Goal: Transaction & Acquisition: Purchase product/service

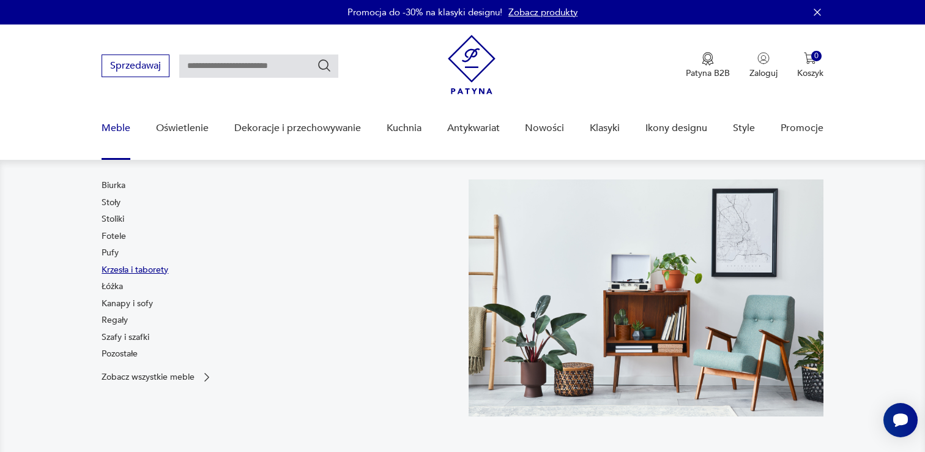
click at [116, 268] on link "Krzesła i taborety" at bounding box center [135, 270] width 67 height 12
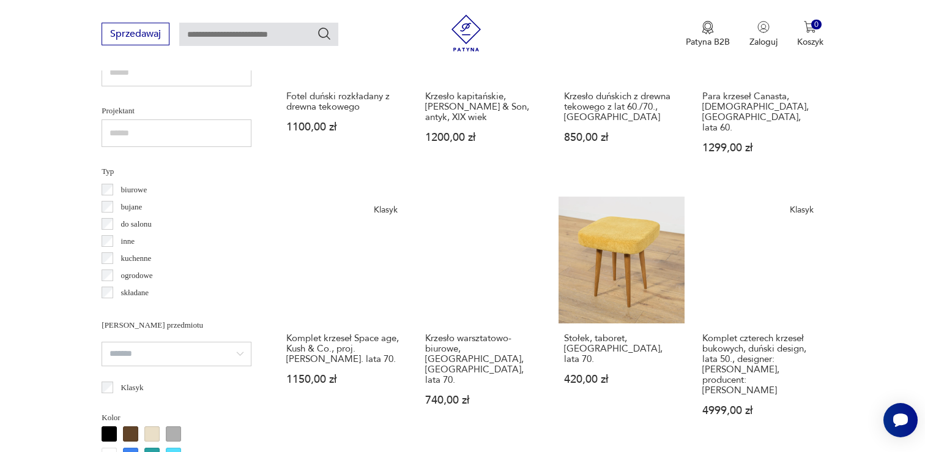
scroll to position [852, 0]
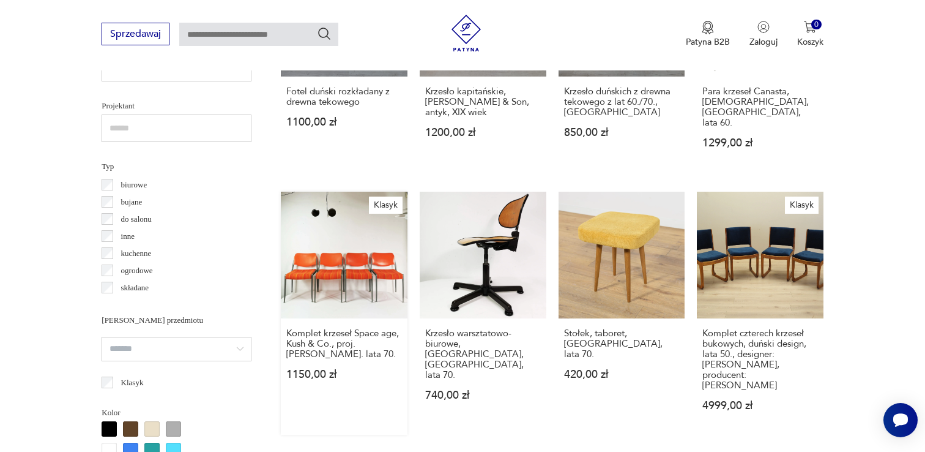
click at [328, 264] on link "Klasyk Komplet krzeseł Space age, Kush & Co., proj. [PERSON_NAME]. lata 70. 115…" at bounding box center [344, 313] width 127 height 243
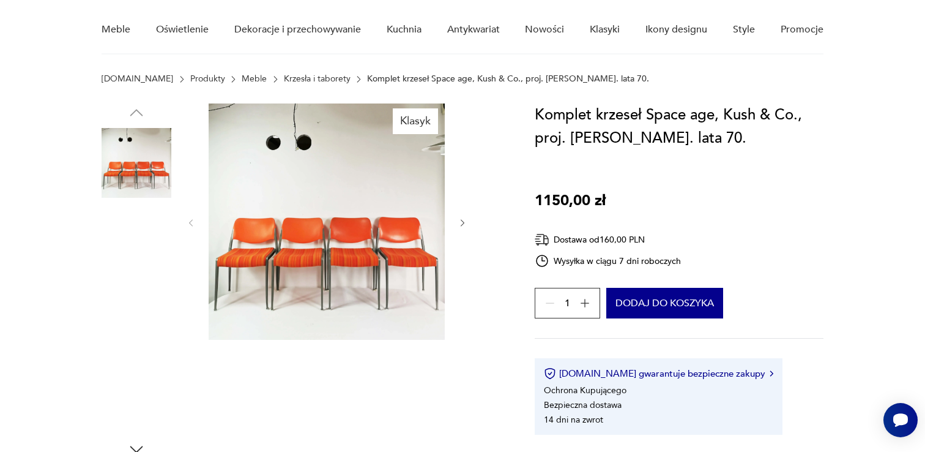
scroll to position [117, 0]
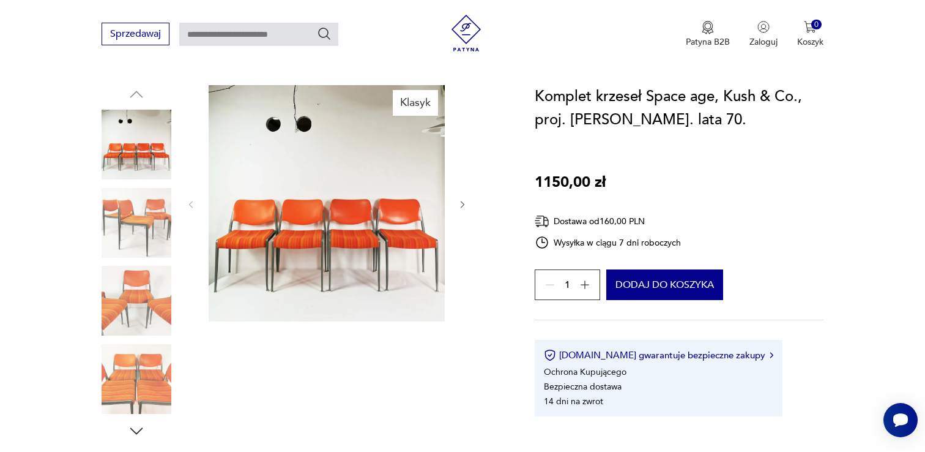
click at [295, 212] on img at bounding box center [327, 203] width 236 height 236
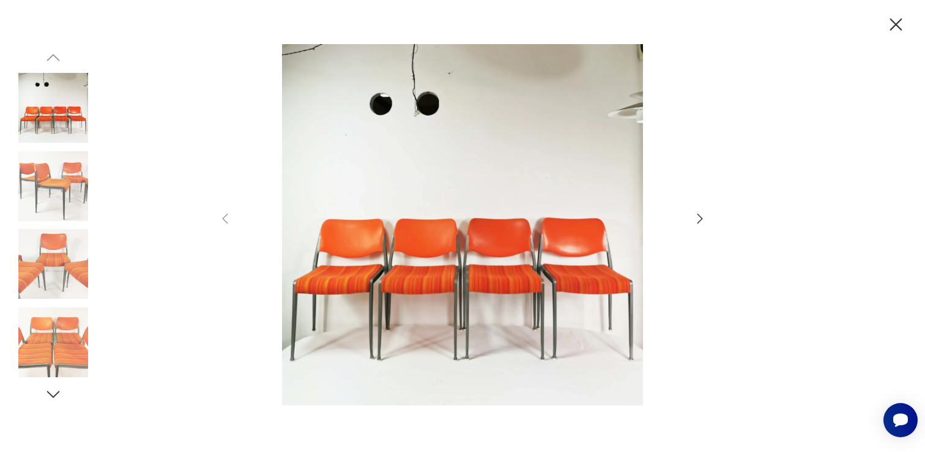
click at [697, 218] on icon "button" at bounding box center [700, 218] width 15 height 15
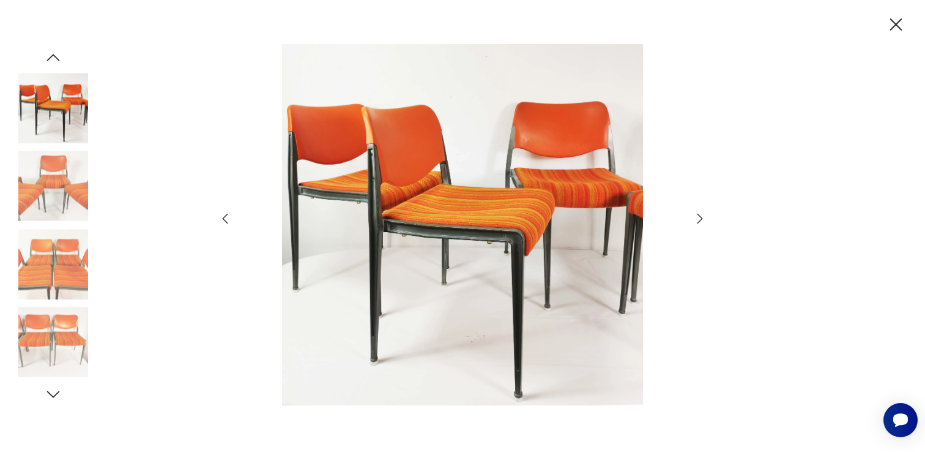
click at [697, 218] on icon "button" at bounding box center [700, 218] width 15 height 15
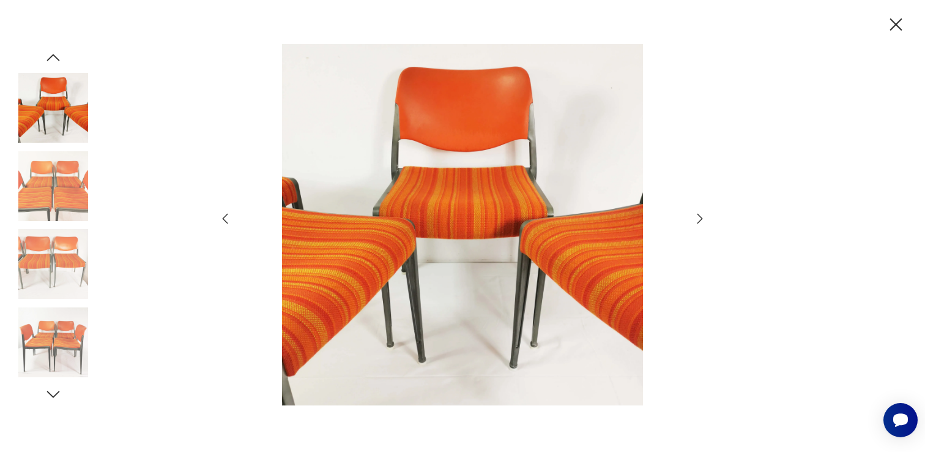
click at [697, 218] on icon "button" at bounding box center [700, 218] width 15 height 15
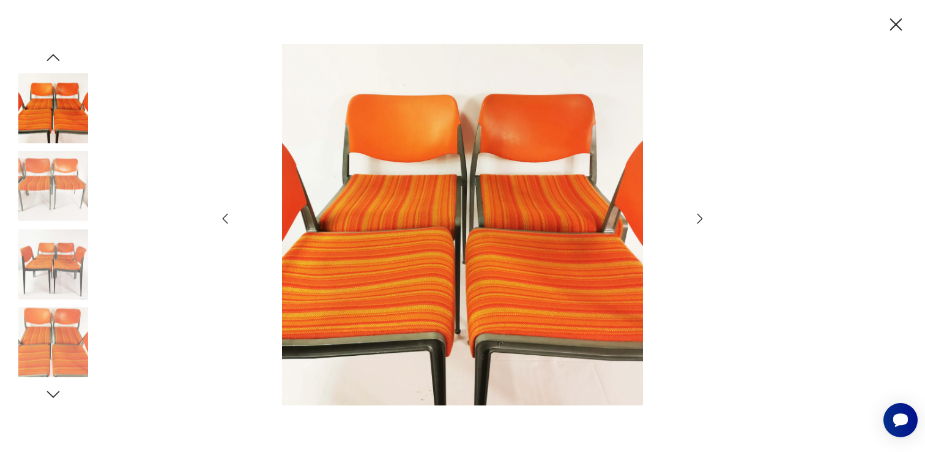
click at [697, 218] on icon "button" at bounding box center [700, 218] width 15 height 15
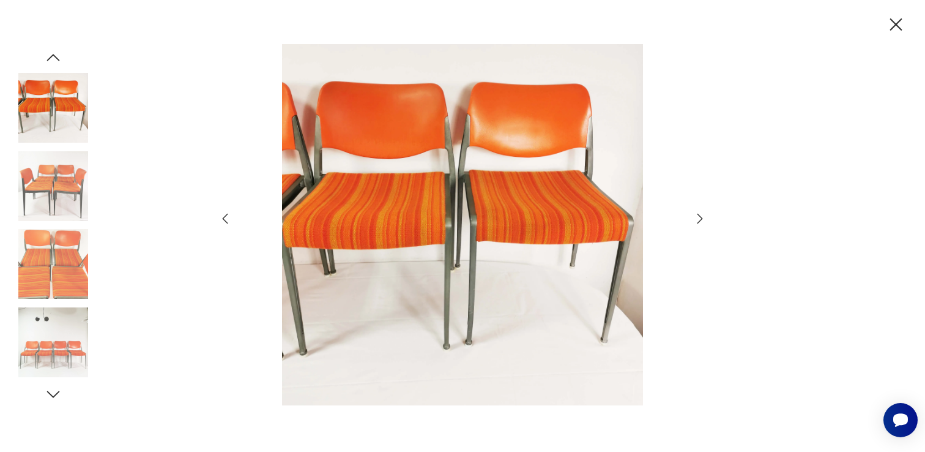
click at [697, 218] on icon "button" at bounding box center [700, 218] width 15 height 15
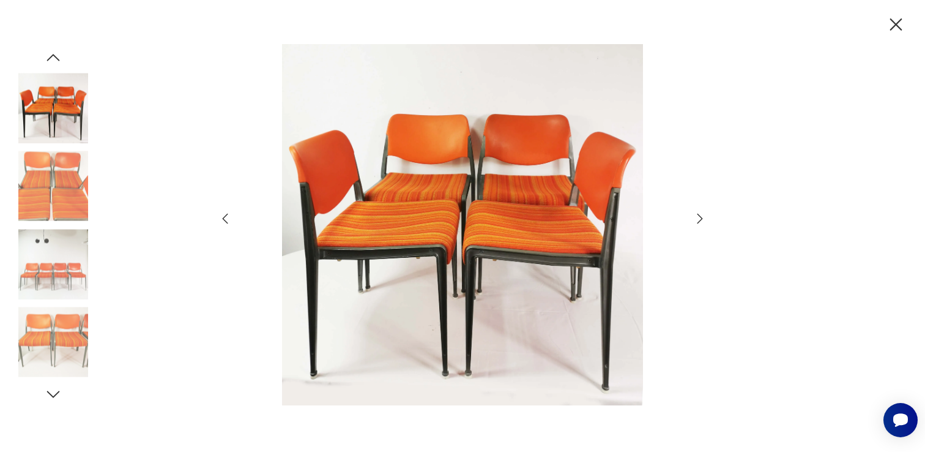
click at [898, 25] on icon "button" at bounding box center [896, 24] width 21 height 21
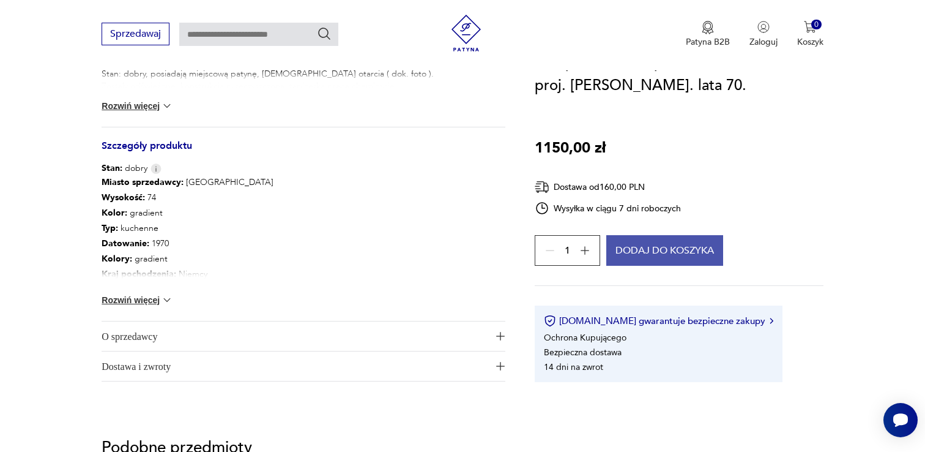
scroll to position [603, 0]
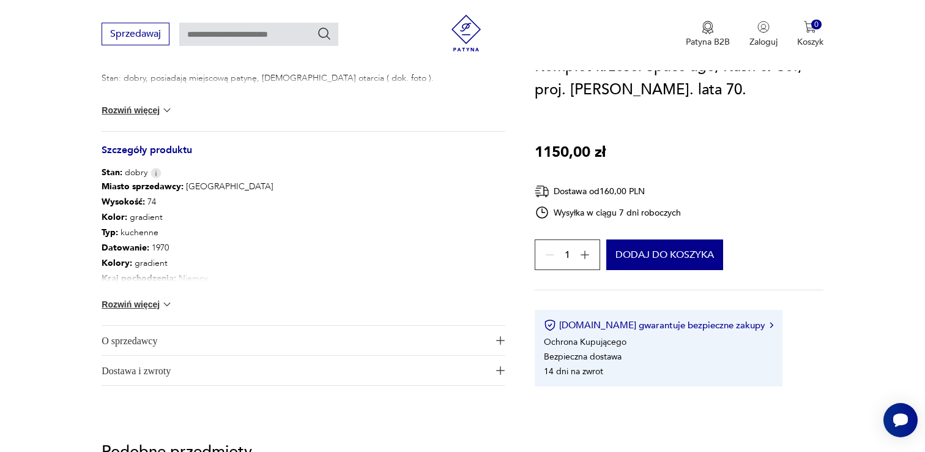
click at [145, 302] on button "Rozwiń więcej" at bounding box center [137, 304] width 71 height 12
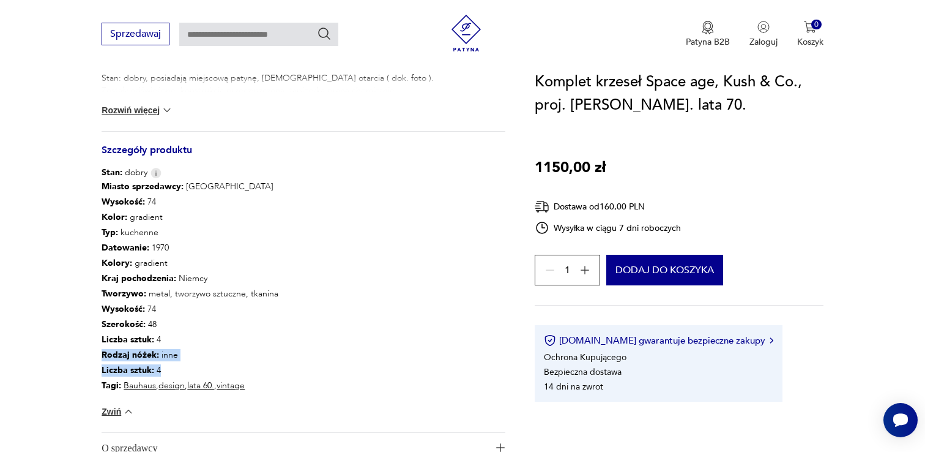
drag, startPoint x: 171, startPoint y: 365, endPoint x: 69, endPoint y: 356, distance: 102.0
click at [69, 356] on section "Klasyk Opis produktu Komplet ( 4 szt ) krzeseł wyprodukowanych przez Kush & Co.…" at bounding box center [462, 60] width 925 height 923
click at [302, 322] on div "Miasto sprzedawcy : [GEOGRAPHIC_DATA] Wysokość : 74 Kolor: gradient Typ : kuche…" at bounding box center [304, 305] width 404 height 253
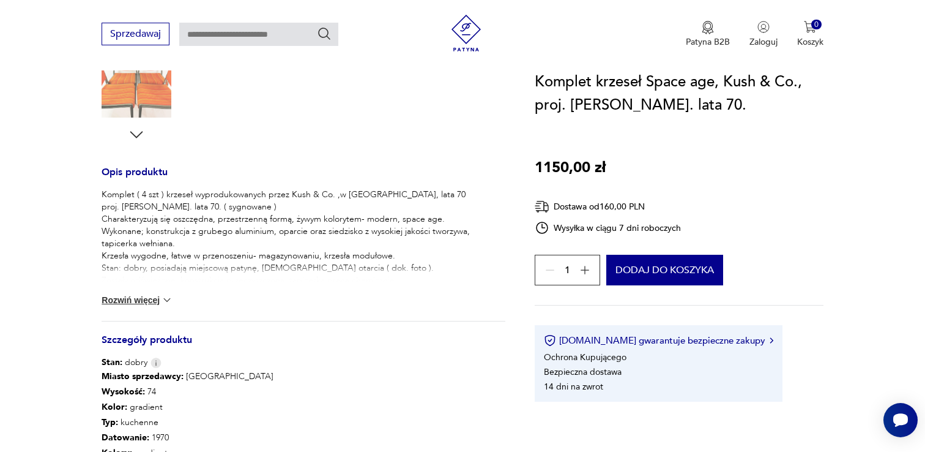
scroll to position [401, 0]
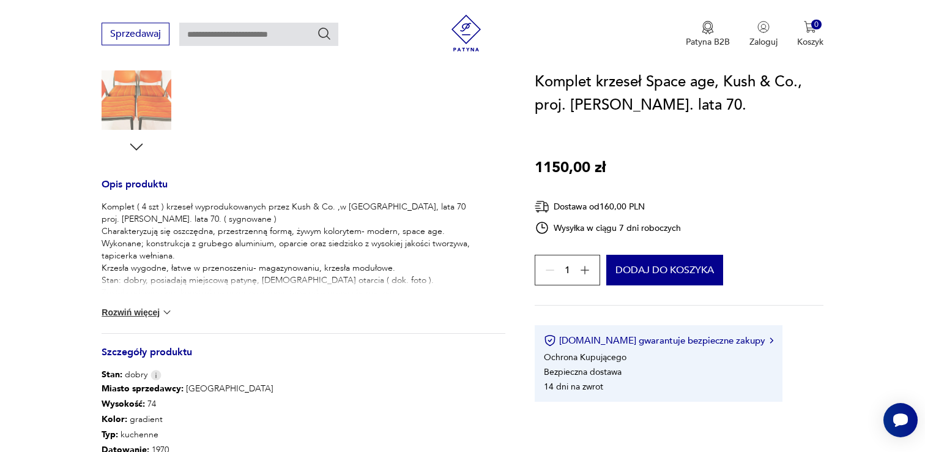
click at [155, 313] on button "Rozwiń więcej" at bounding box center [137, 312] width 71 height 12
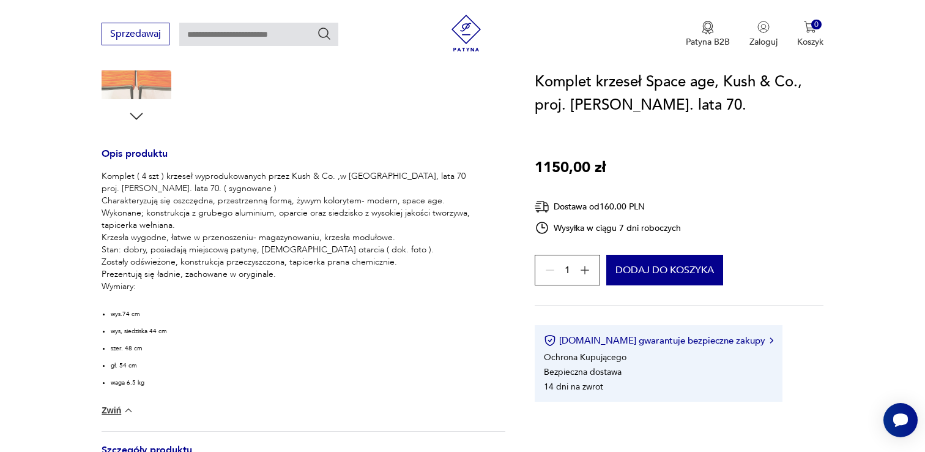
scroll to position [442, 0]
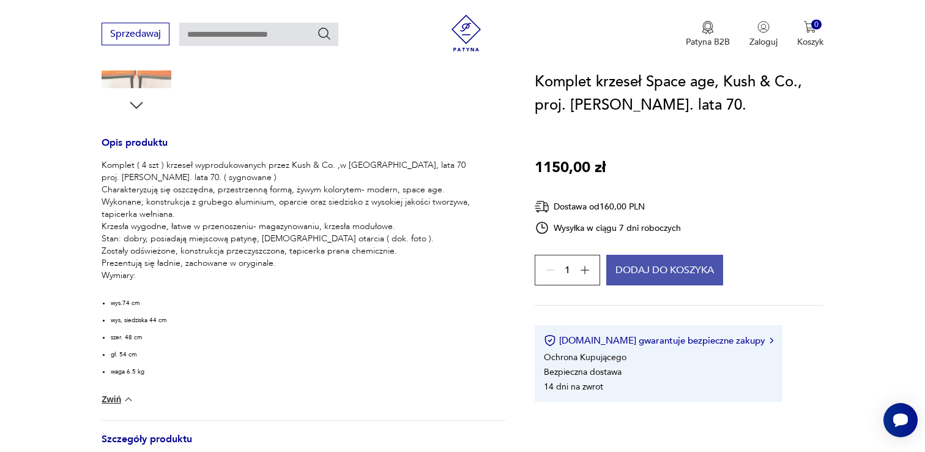
click at [633, 275] on button "Dodaj do koszyka" at bounding box center [664, 270] width 117 height 31
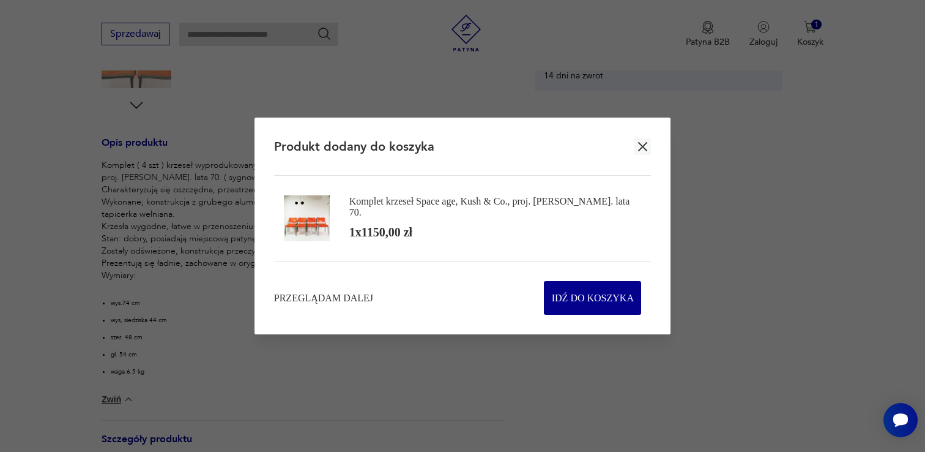
click at [642, 144] on icon "button" at bounding box center [642, 146] width 9 height 9
